Goal: Navigation & Orientation: Find specific page/section

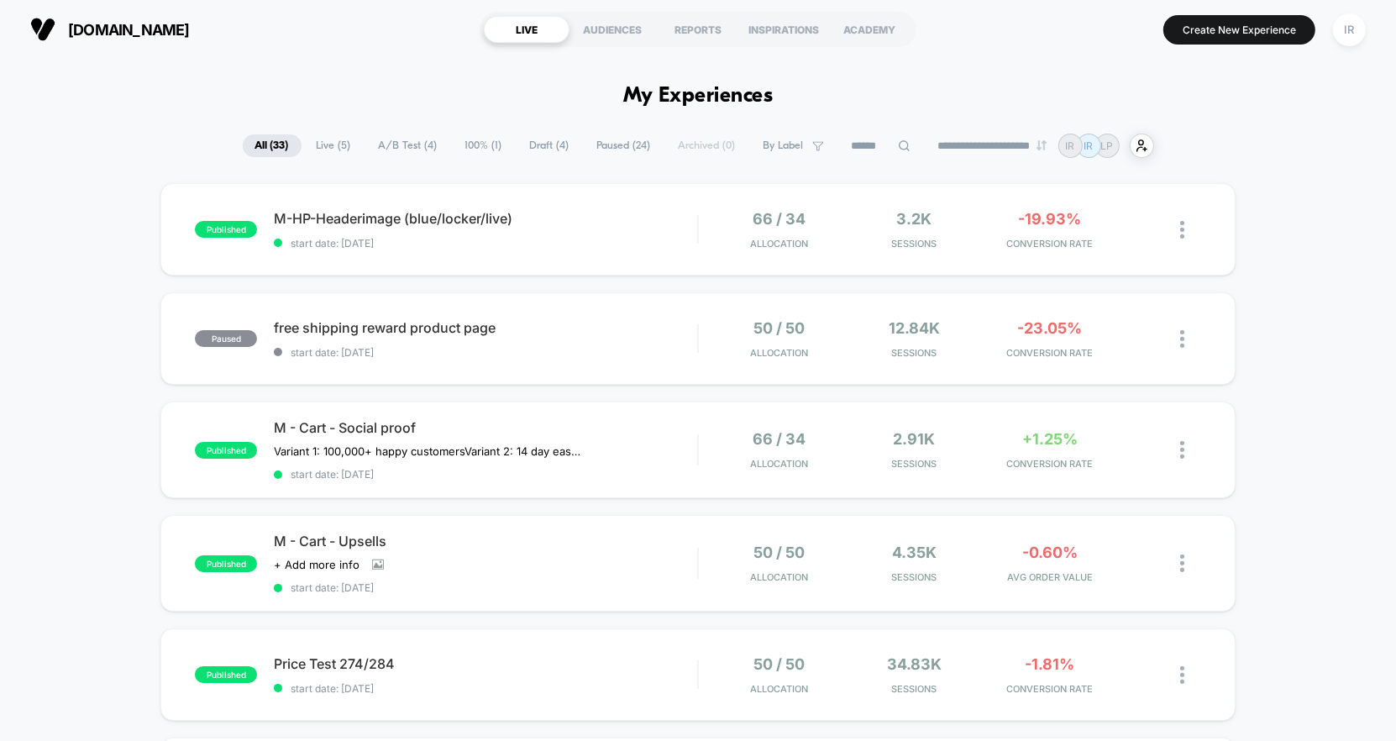
drag, startPoint x: 615, startPoint y: 219, endPoint x: 402, endPoint y: -21, distance: 320.7
click at [402, 0] on html "**********" at bounding box center [698, 370] width 1396 height 741
